Goal: Transaction & Acquisition: Purchase product/service

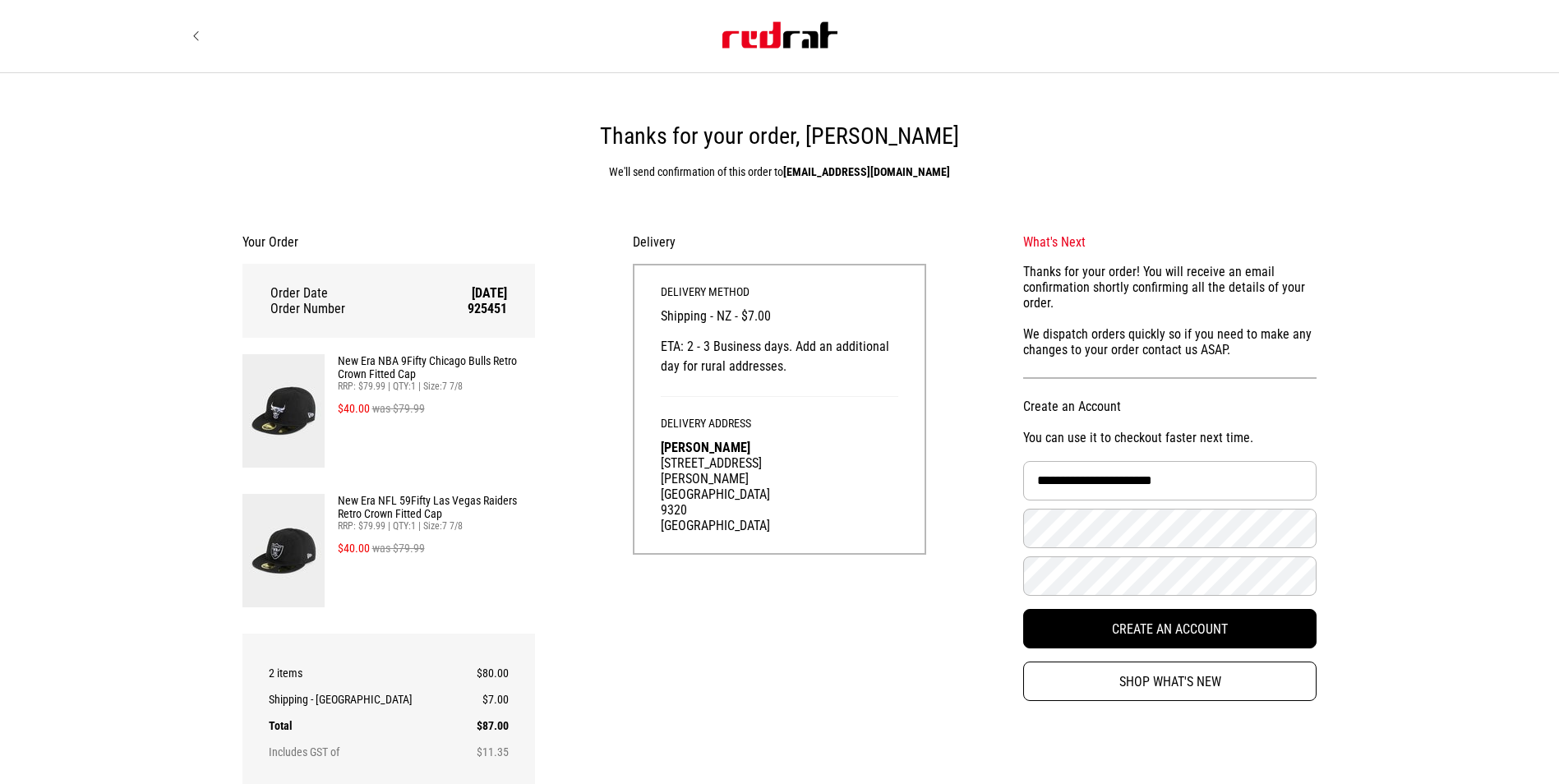
click at [288, 411] on img at bounding box center [284, 411] width 82 height 113
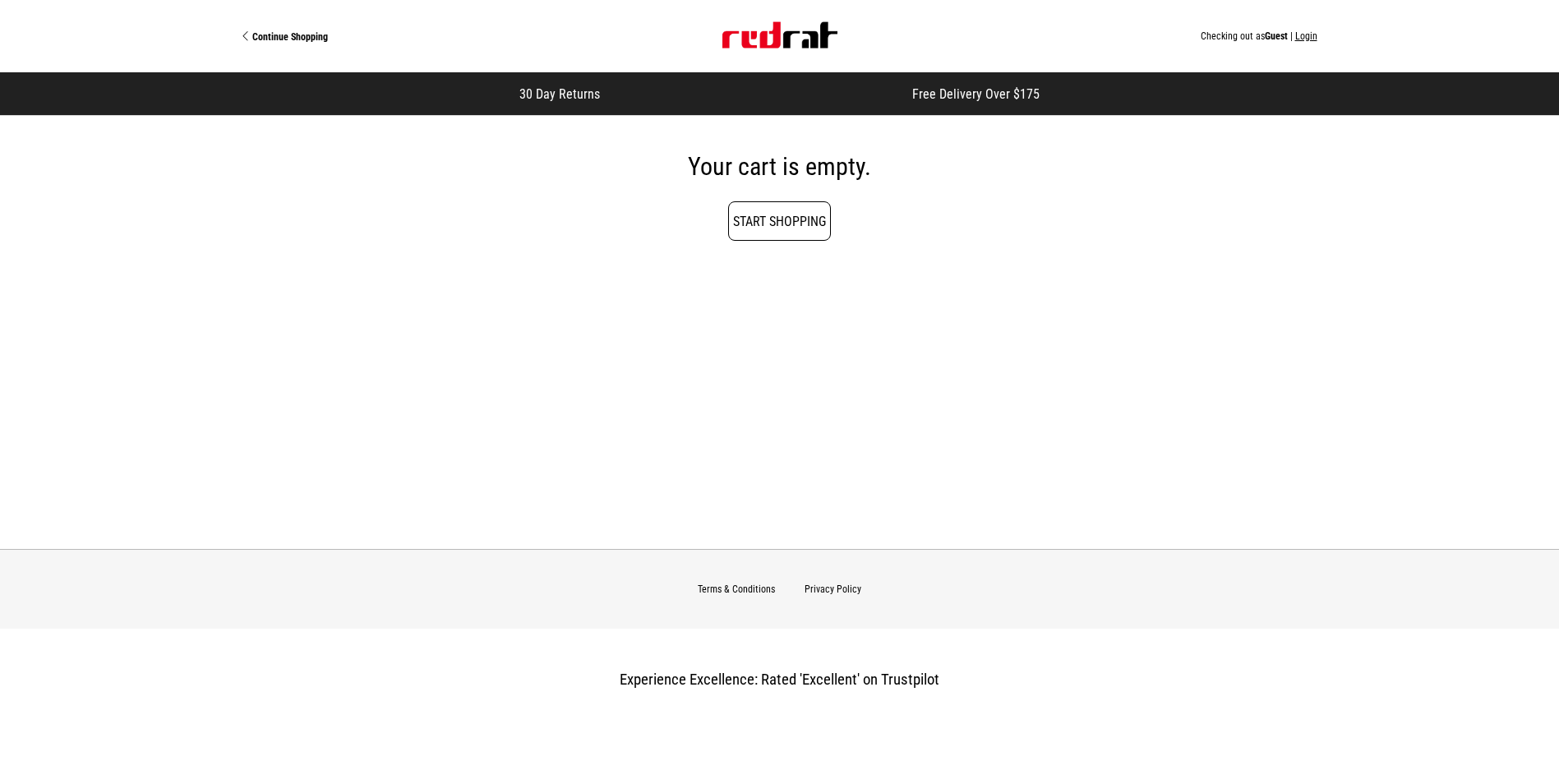
click at [759, 214] on link "Start Shopping" at bounding box center [779, 221] width 103 height 40
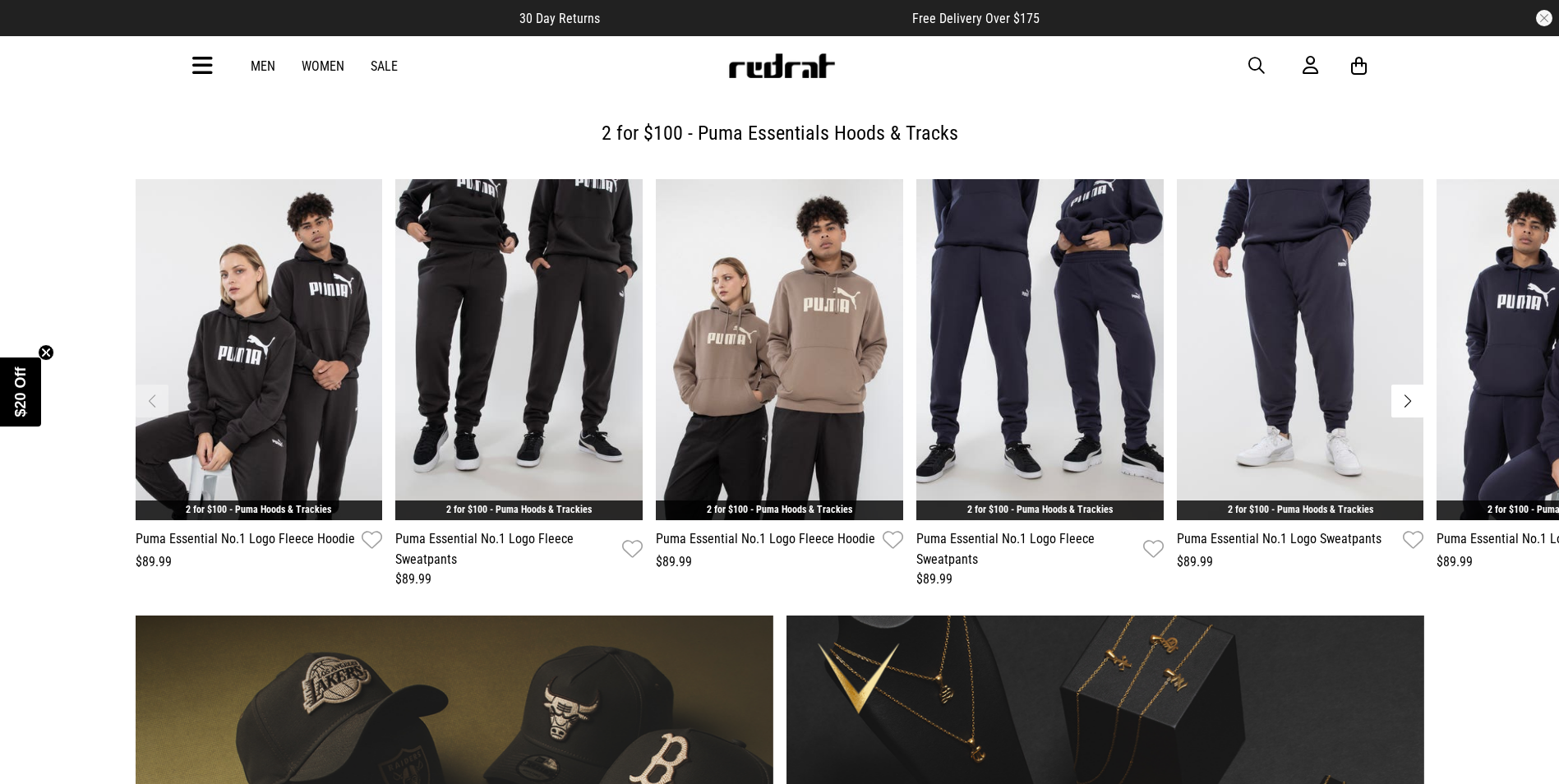
scroll to position [1150, 0]
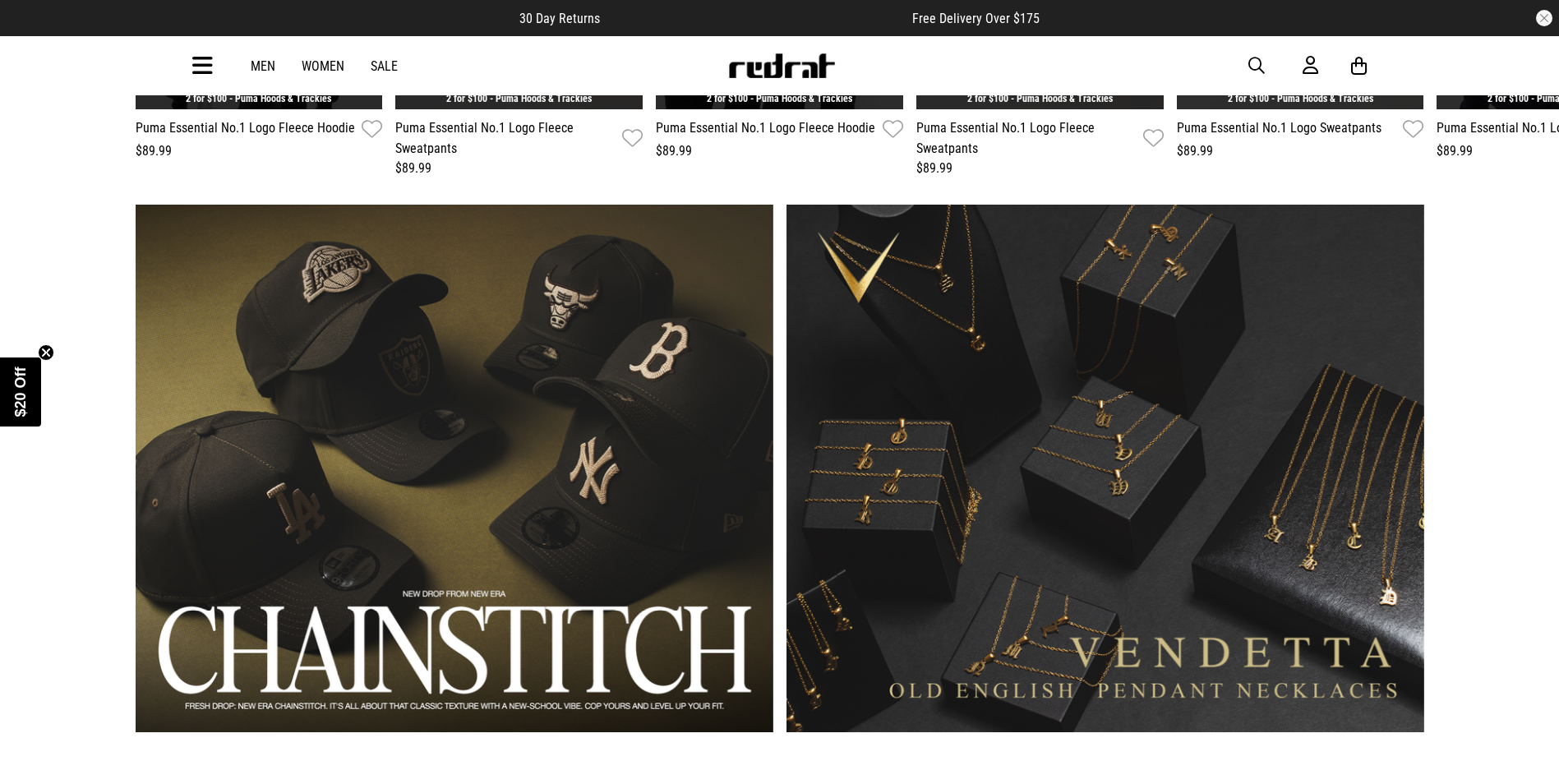
click at [482, 606] on link "1 / 2" at bounding box center [454, 468] width 638 height 527
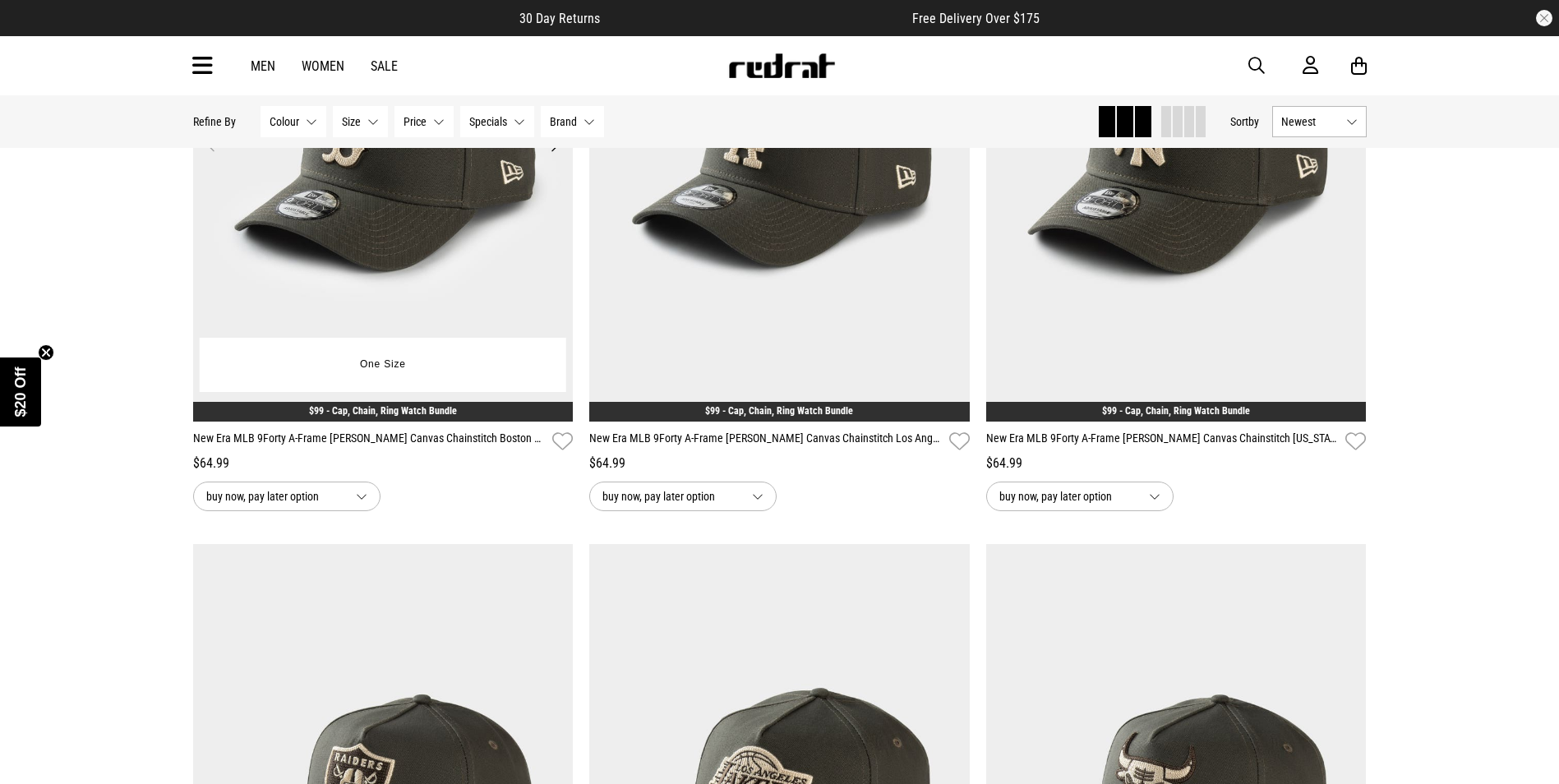
scroll to position [396, 0]
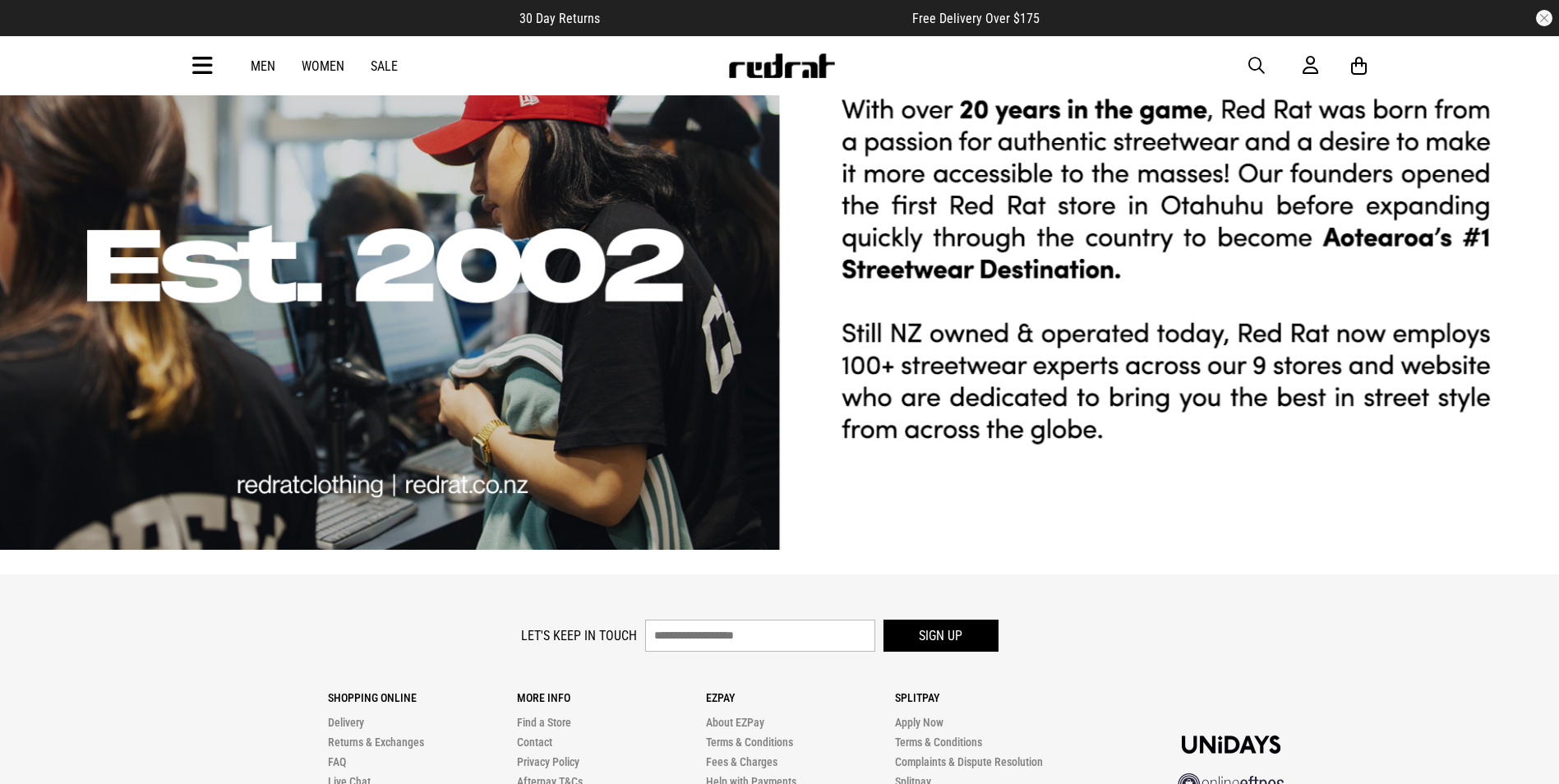
scroll to position [4486, 0]
